Goal: Navigation & Orientation: Find specific page/section

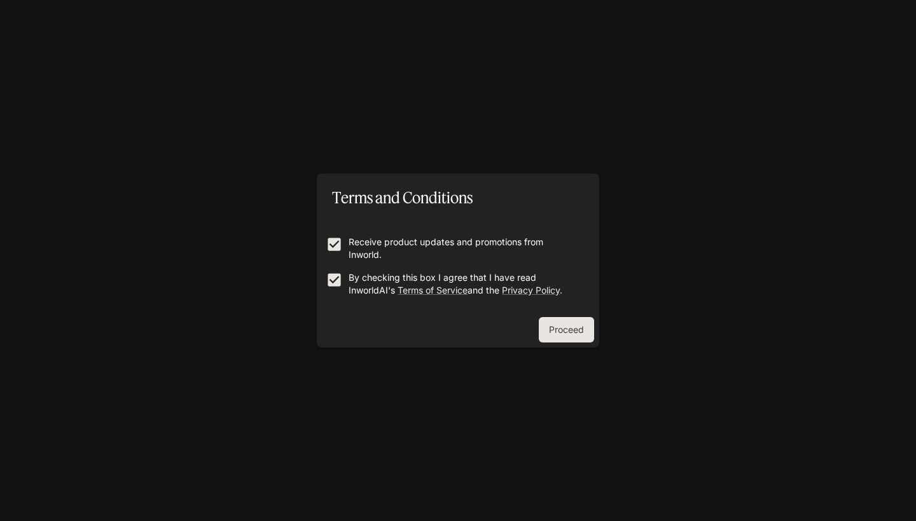
click at [562, 329] on button "Proceed" at bounding box center [566, 329] width 55 height 25
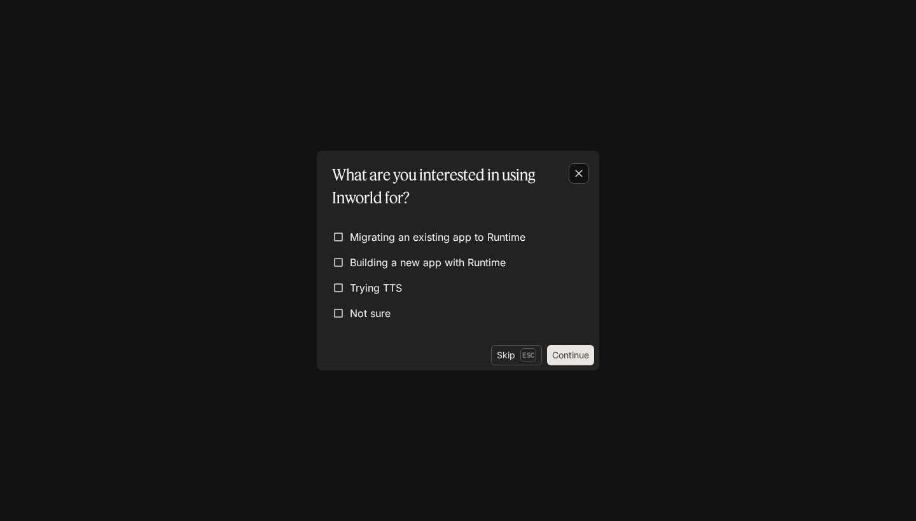
click at [586, 165] on div "button" at bounding box center [579, 173] width 20 height 20
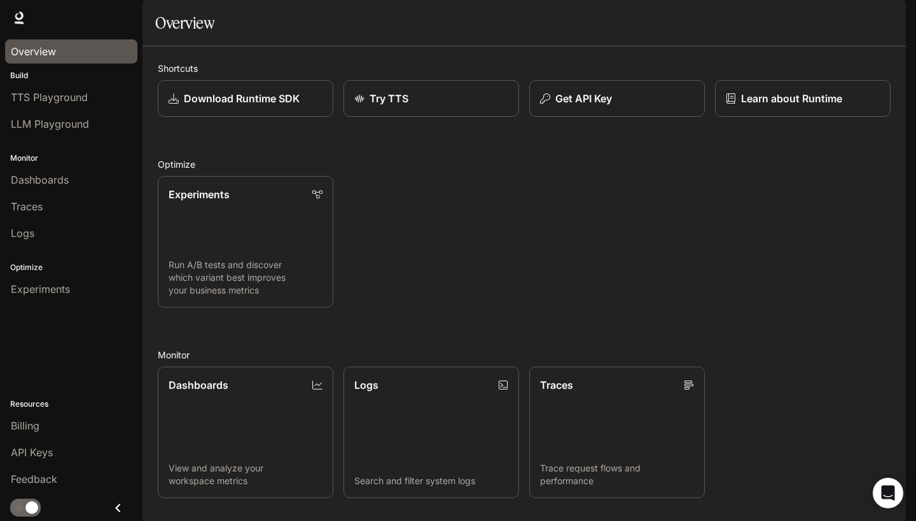
click at [86, 58] on div "Overview" at bounding box center [71, 51] width 121 height 15
click at [100, 134] on link "LLM Playground" at bounding box center [71, 124] width 132 height 24
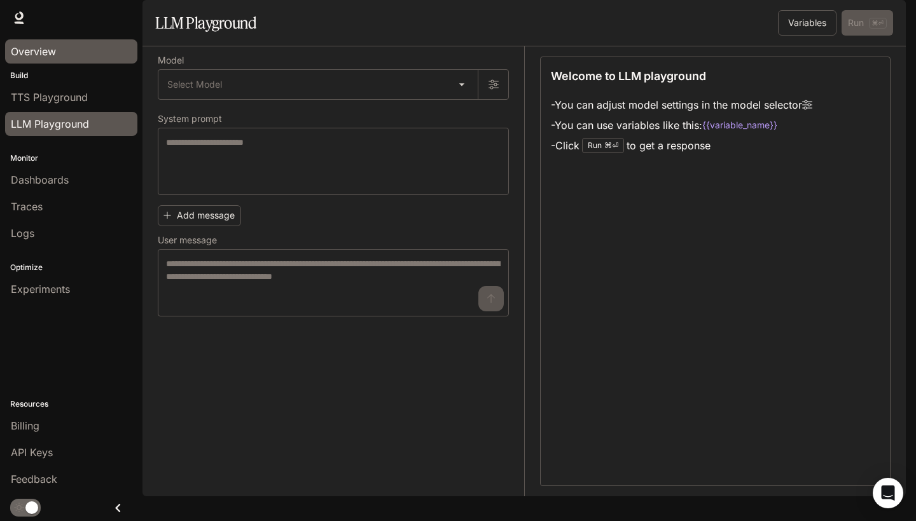
click at [104, 59] on div "Overview" at bounding box center [71, 51] width 121 height 15
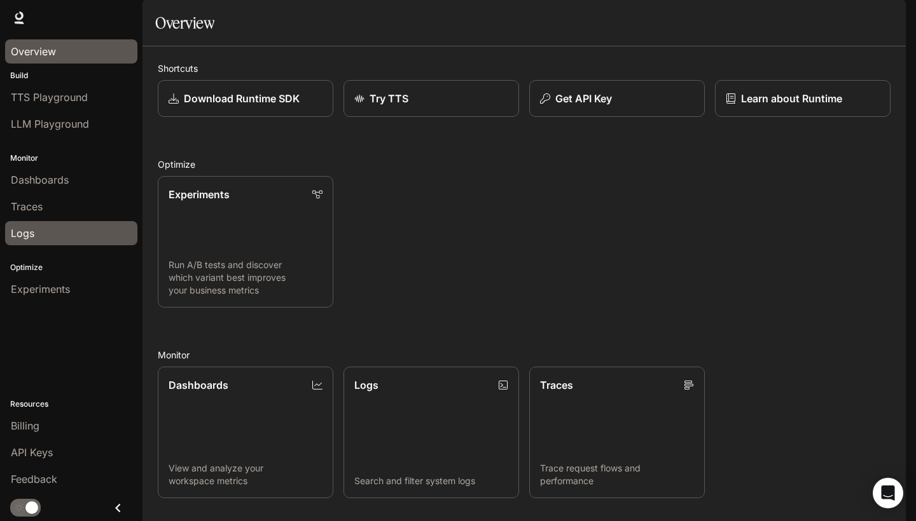
click at [74, 228] on div "Logs" at bounding box center [71, 233] width 121 height 15
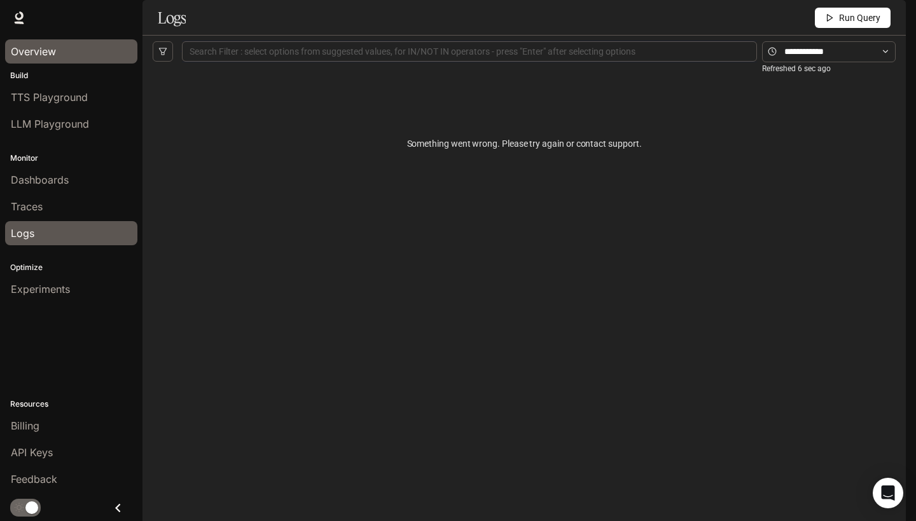
click at [123, 50] on div "Overview" at bounding box center [71, 51] width 121 height 15
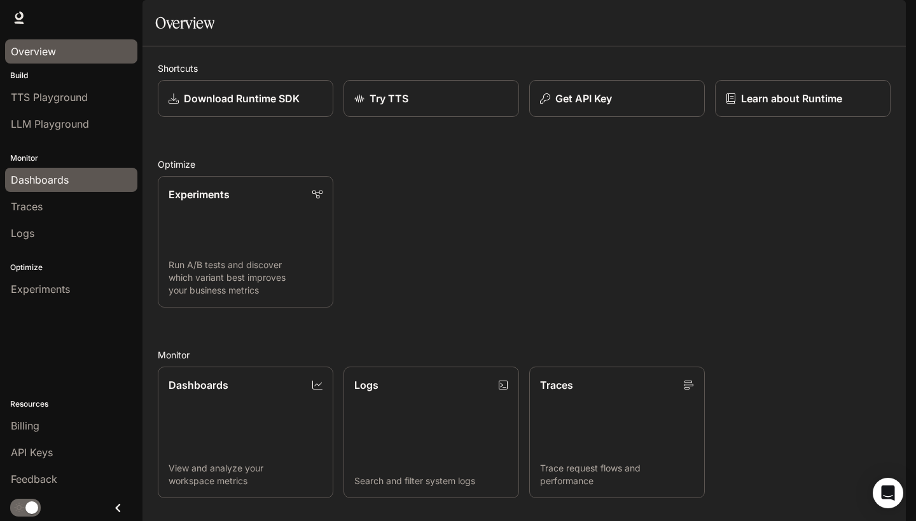
click at [92, 179] on div "Dashboards" at bounding box center [71, 179] width 121 height 15
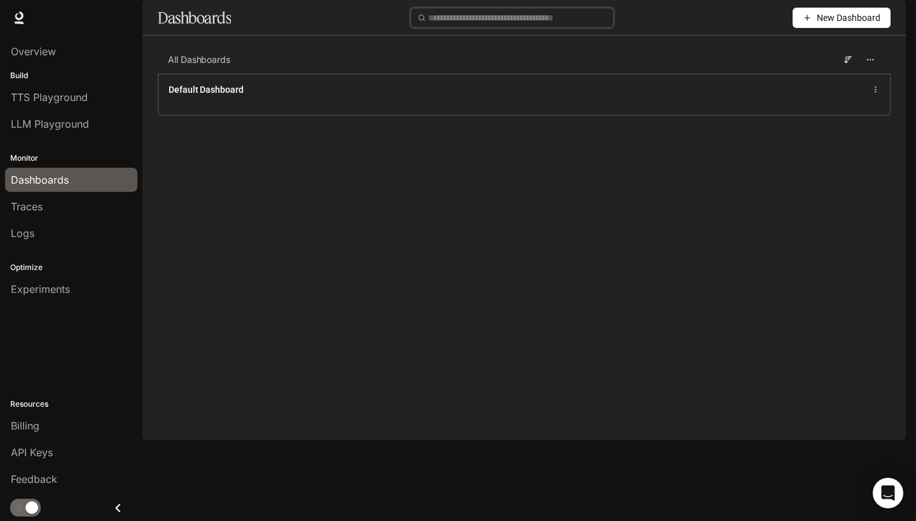
click at [582, 25] on input "text" at bounding box center [517, 18] width 178 height 14
type input "*"
click at [834, 25] on span "New Dashboard" at bounding box center [849, 18] width 64 height 14
click at [78, 46] on div "Overview" at bounding box center [71, 51] width 121 height 15
